Goal: Book appointment/travel/reservation

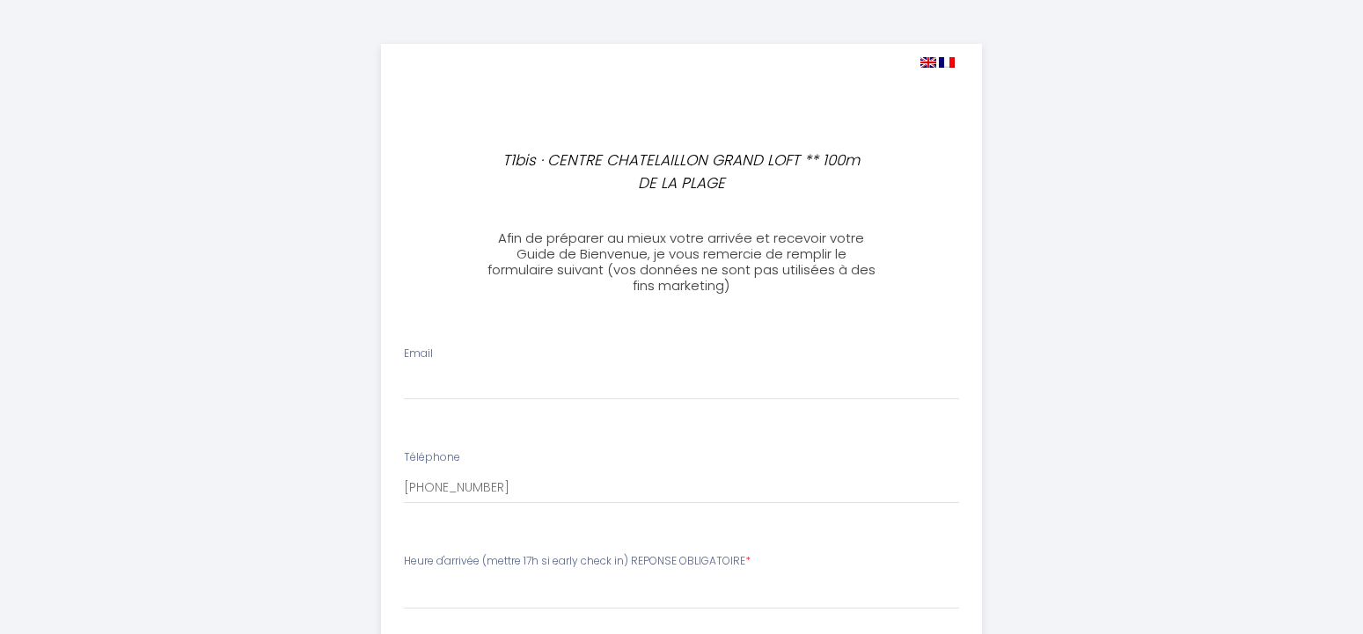
select select
click at [488, 378] on input "Email" at bounding box center [674, 385] width 555 height 32
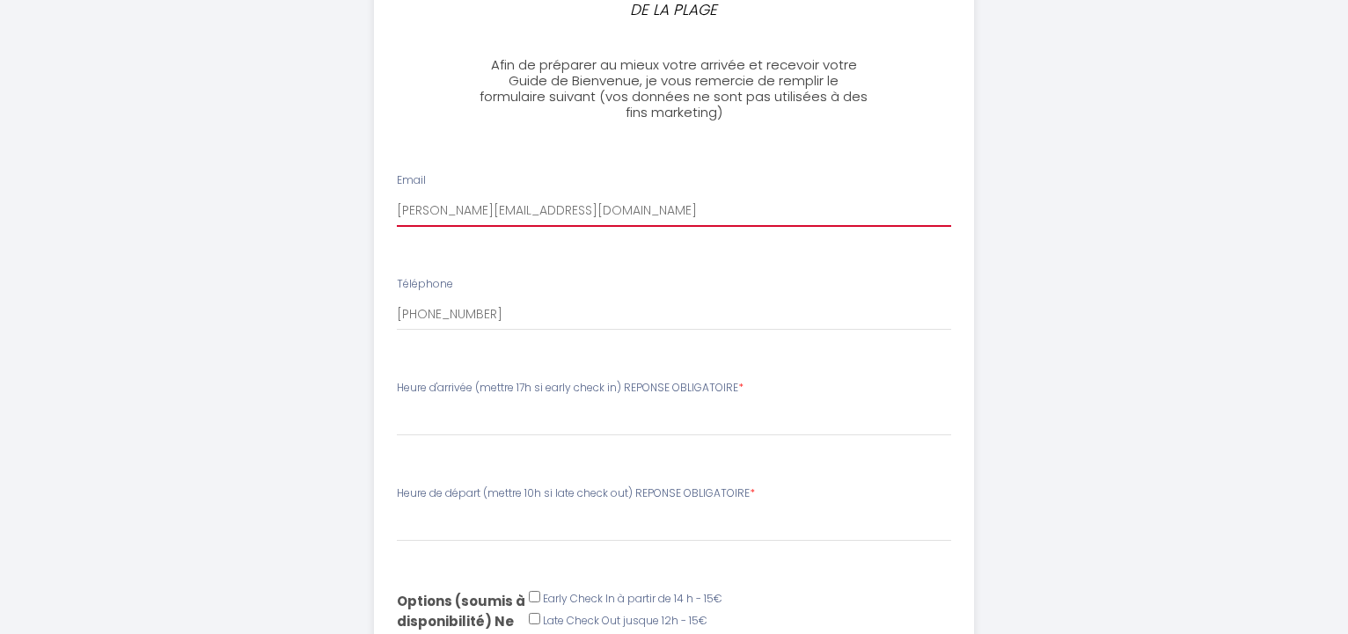
scroll to position [180, 0]
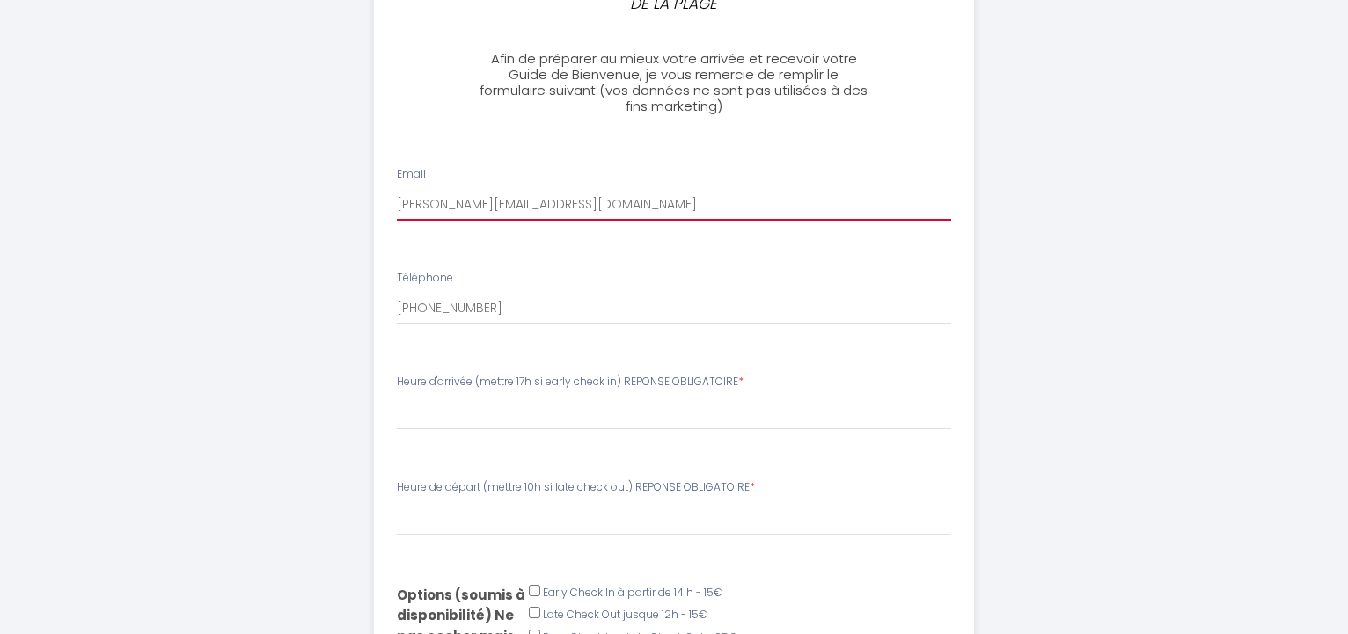
type input "[PERSON_NAME][EMAIL_ADDRESS][DOMAIN_NAME]"
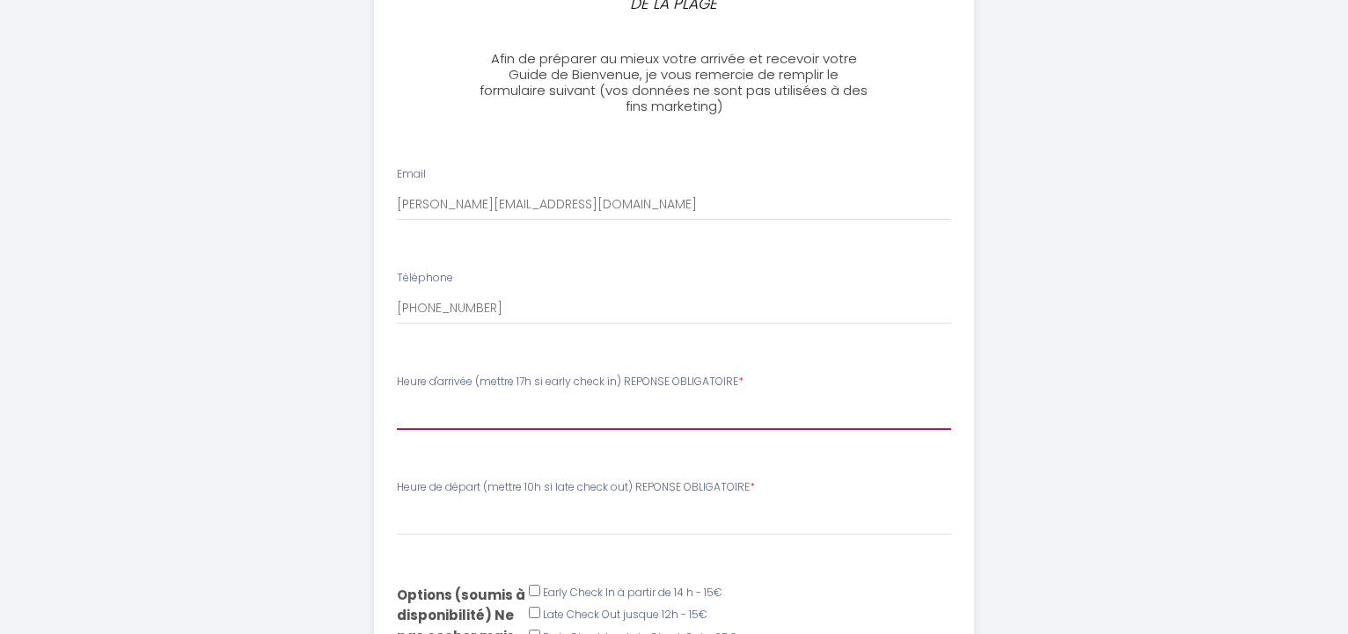
click at [397, 397] on select "16:00 16:30 17:00 17:30 18:00 18:30 19:00 19:30 20:00 20:30 21:00 21:30 22:00" at bounding box center [674, 413] width 555 height 33
select select "16:00"
click option "16:00" at bounding box center [0, 0] width 0 height 0
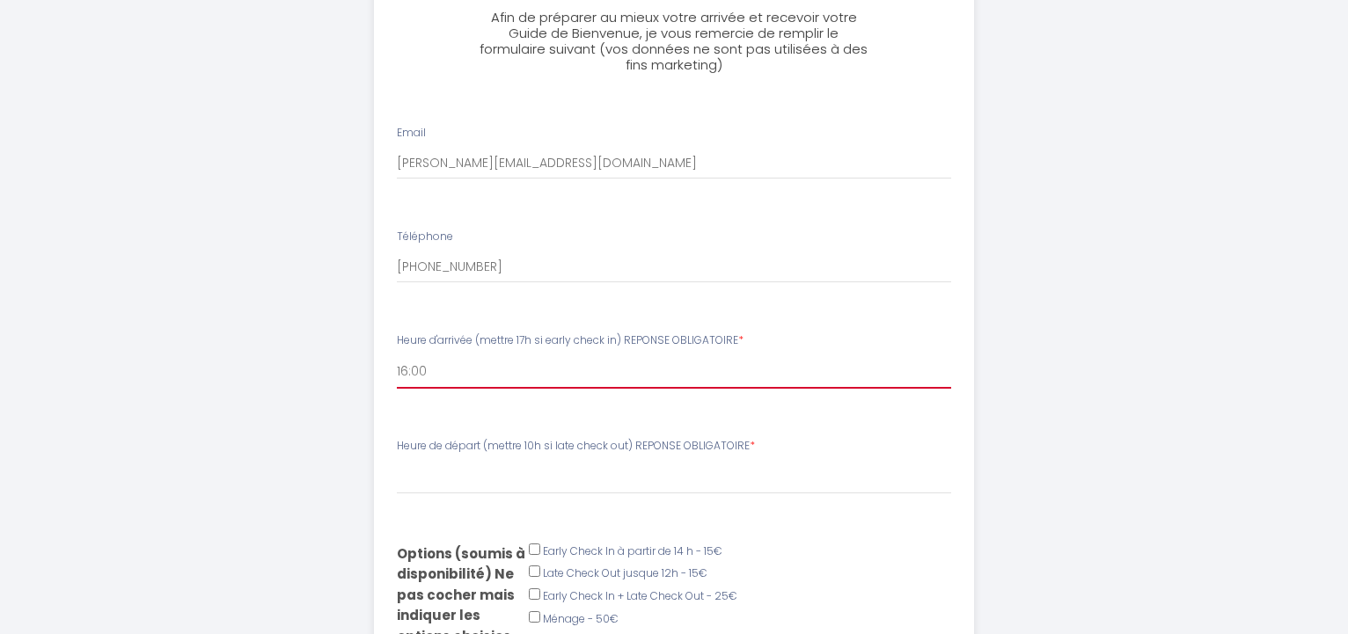
scroll to position [269, 0]
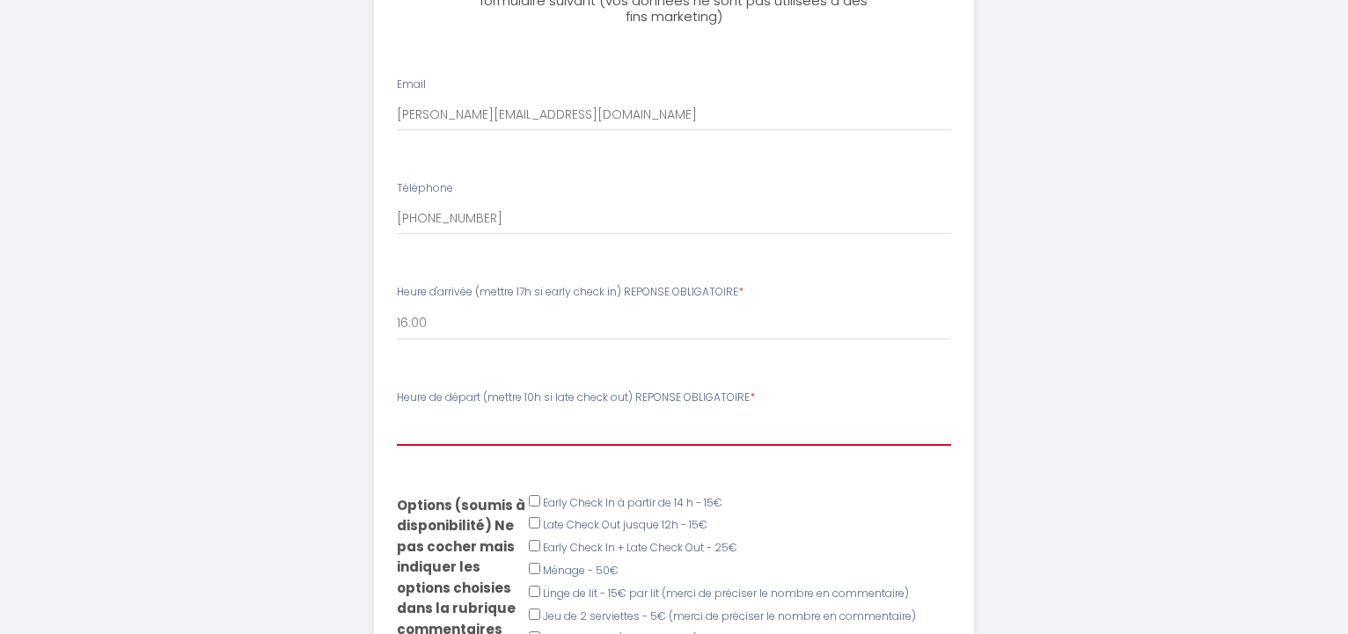
click at [397, 413] on select "00:00 00:30 01:00 01:30 02:00 02:30 03:00 03:30 04:00 04:30 05:00 05:30 06:00 0…" at bounding box center [674, 429] width 555 height 33
select select "10:00"
click option "10:00" at bounding box center [0, 0] width 0 height 0
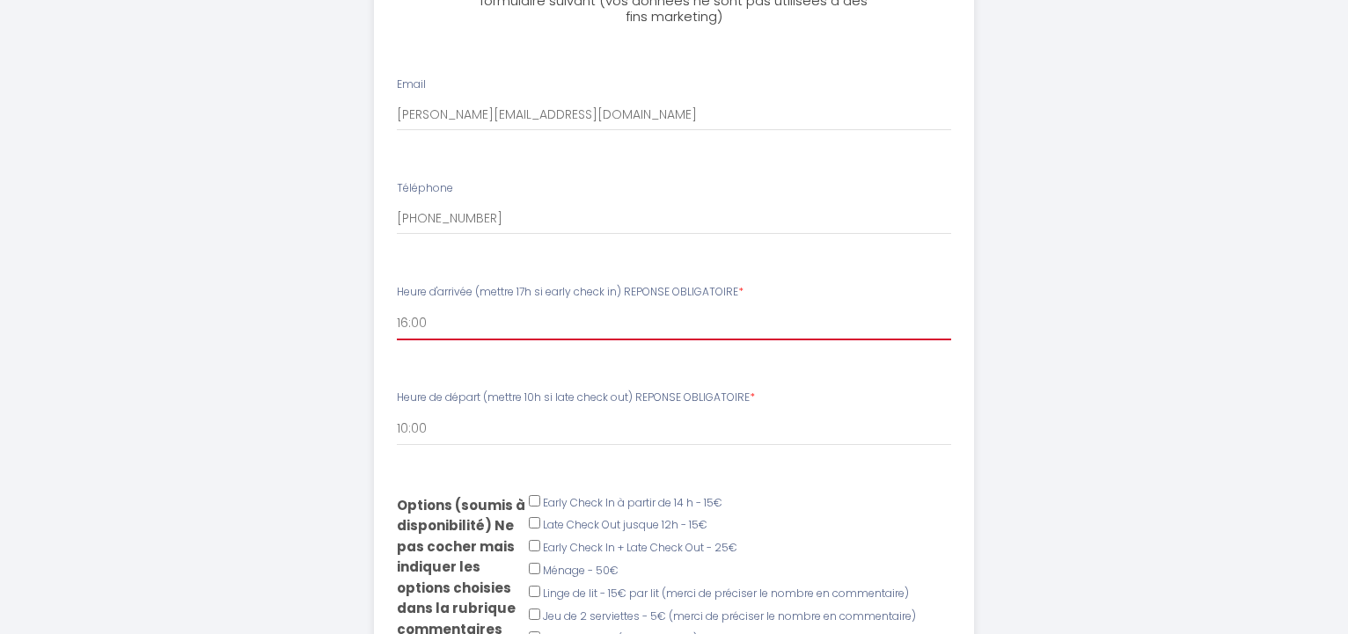
click at [397, 307] on select "16:00 16:30 17:00 17:30 18:00 18:30 19:00 19:30 20:00 20:30 21:00 21:30 22:00" at bounding box center [674, 323] width 555 height 33
select select "17:00"
click option "17:00" at bounding box center [0, 0] width 0 height 0
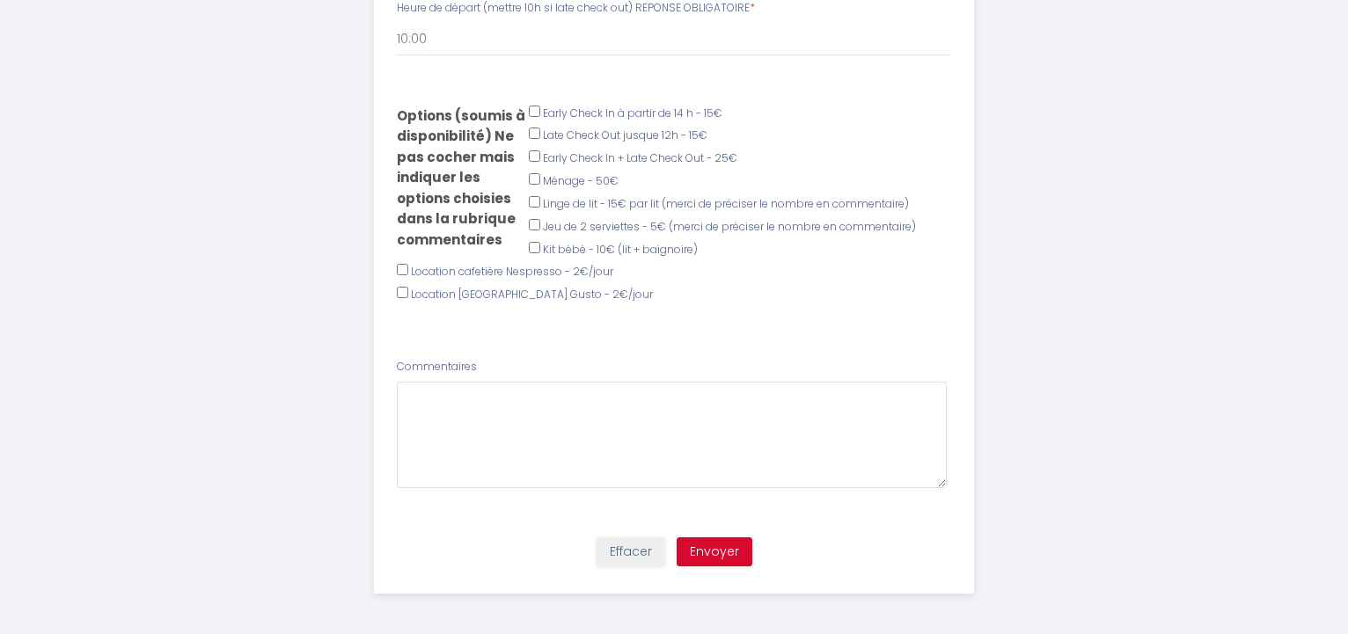
scroll to position [664, 0]
click at [704, 548] on button "Envoyer" at bounding box center [715, 549] width 76 height 30
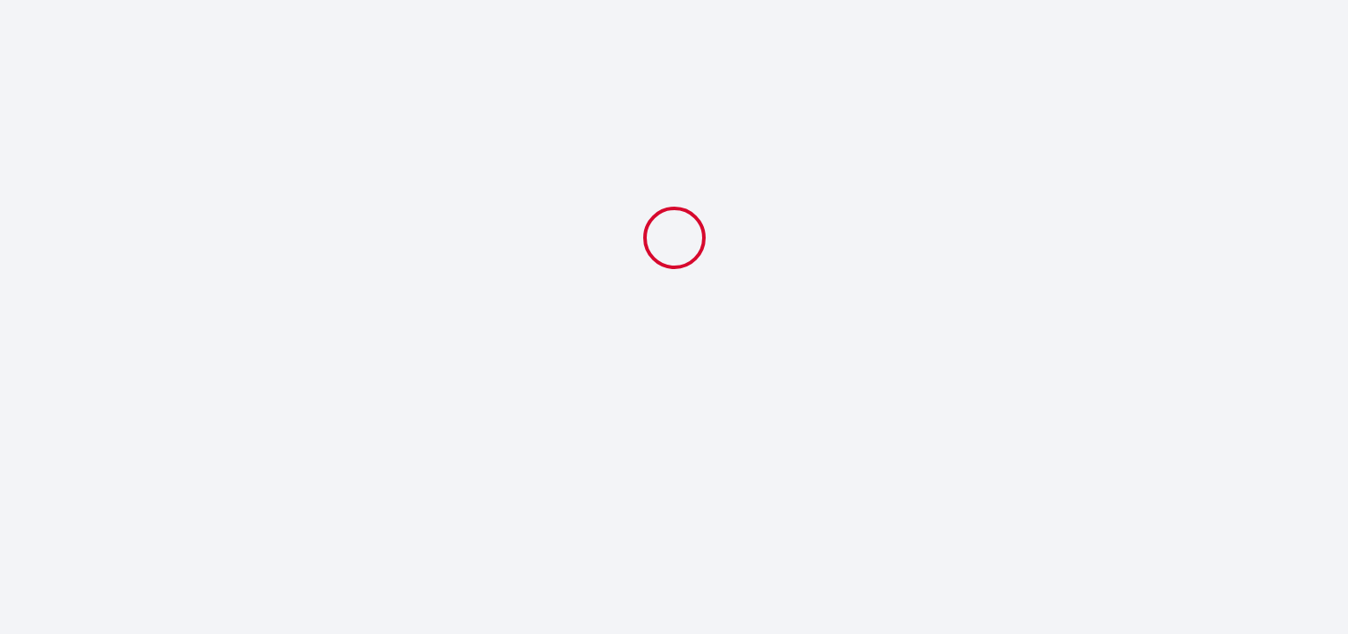
scroll to position [0, 0]
select select "17:00"
select select "10:00"
